Goal: Task Accomplishment & Management: Complete application form

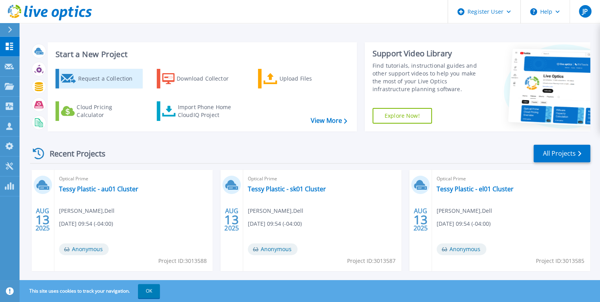
click at [112, 88] on link "Request a Collection" at bounding box center [99, 79] width 87 height 20
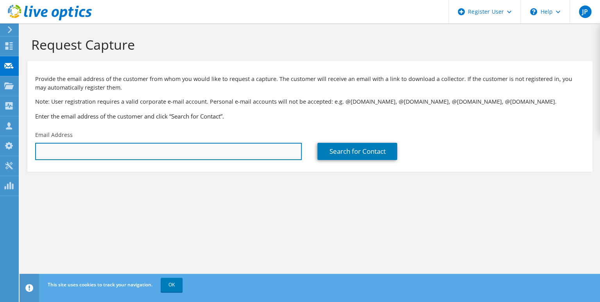
click at [138, 150] on input "text" at bounding box center [168, 151] width 267 height 17
paste input "Armen.Ayvazian@mbakerintl.com"
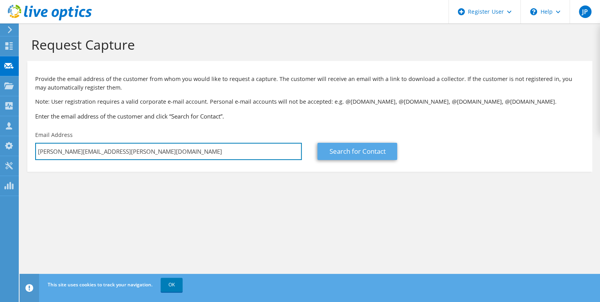
type input "Armen.Ayvazian@mbakerintl.com"
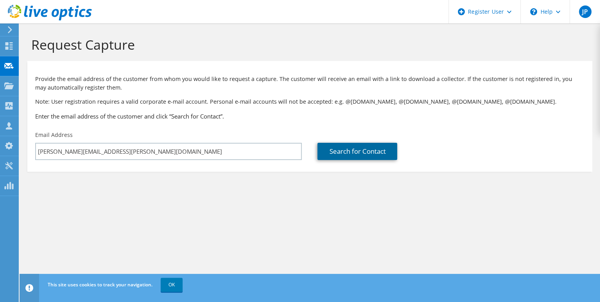
click at [359, 149] on link "Search for Contact" at bounding box center [357, 151] width 80 height 17
type input "BAKER, MICHAEL CORPORATION"
type input "AJ"
type input "Ayvazian"
type input "[GEOGRAPHIC_DATA]"
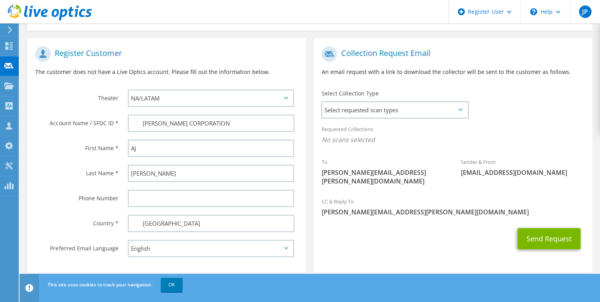
scroll to position [153, 0]
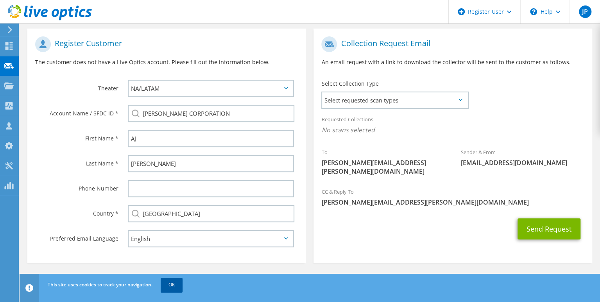
click at [172, 288] on link "OK" at bounding box center [172, 285] width 22 height 14
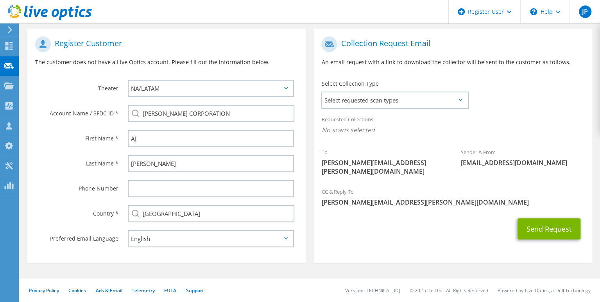
scroll to position [75, 0]
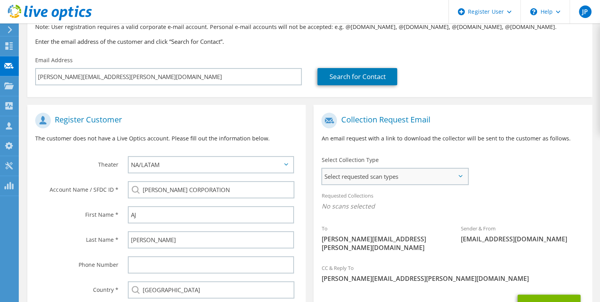
click at [446, 173] on span "Select requested scan types" at bounding box center [394, 177] width 145 height 16
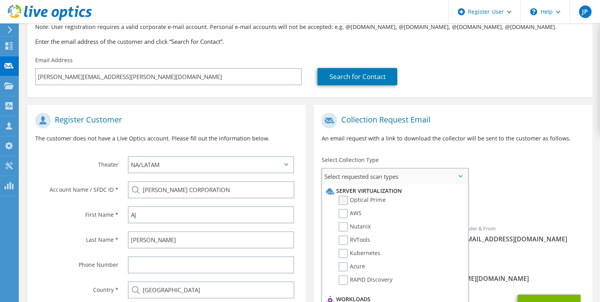
click at [346, 201] on label "Optical Prime" at bounding box center [362, 199] width 47 height 9
click at [0, 0] on input "Optical Prime" at bounding box center [0, 0] width 0 height 0
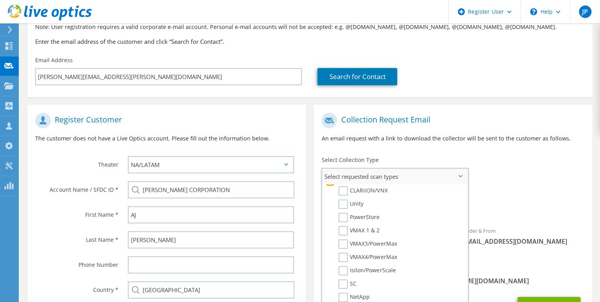
scroll to position [156, 0]
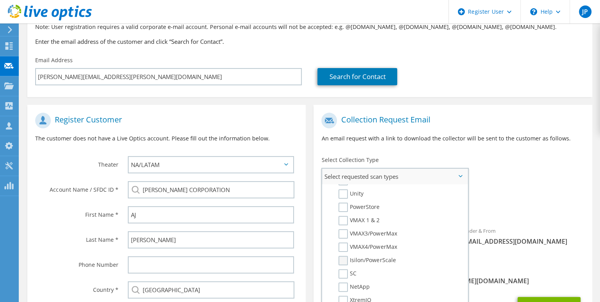
click at [342, 262] on label "Isilon/PowerScale" at bounding box center [367, 260] width 57 height 9
click at [0, 0] on input "Isilon/PowerScale" at bounding box center [0, 0] width 0 height 0
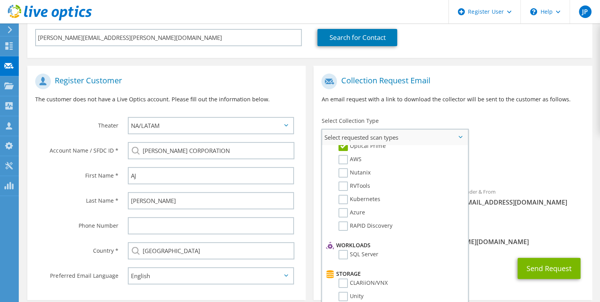
scroll to position [0, 0]
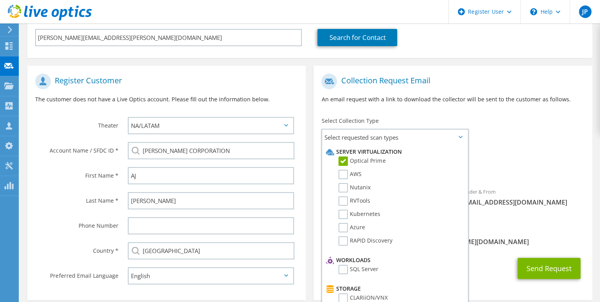
click at [536, 208] on div "Sender & From liveoptics@liveoptics.com" at bounding box center [522, 196] width 139 height 27
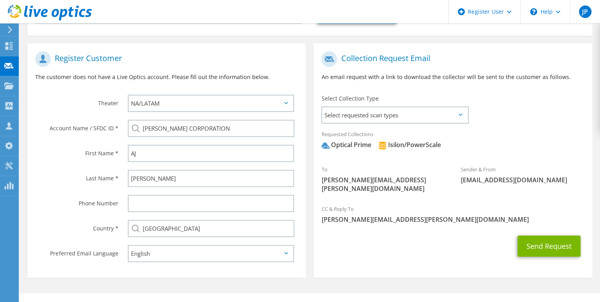
scroll to position [153, 0]
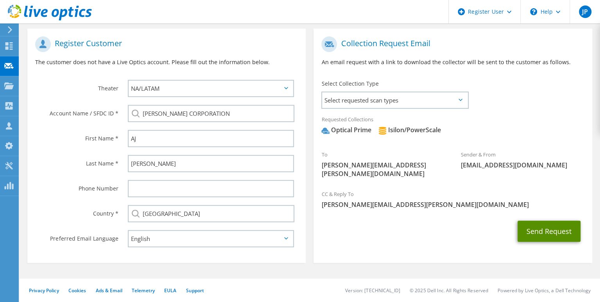
click at [558, 225] on button "Send Request" at bounding box center [549, 231] width 63 height 21
